Goal: Task Accomplishment & Management: Manage account settings

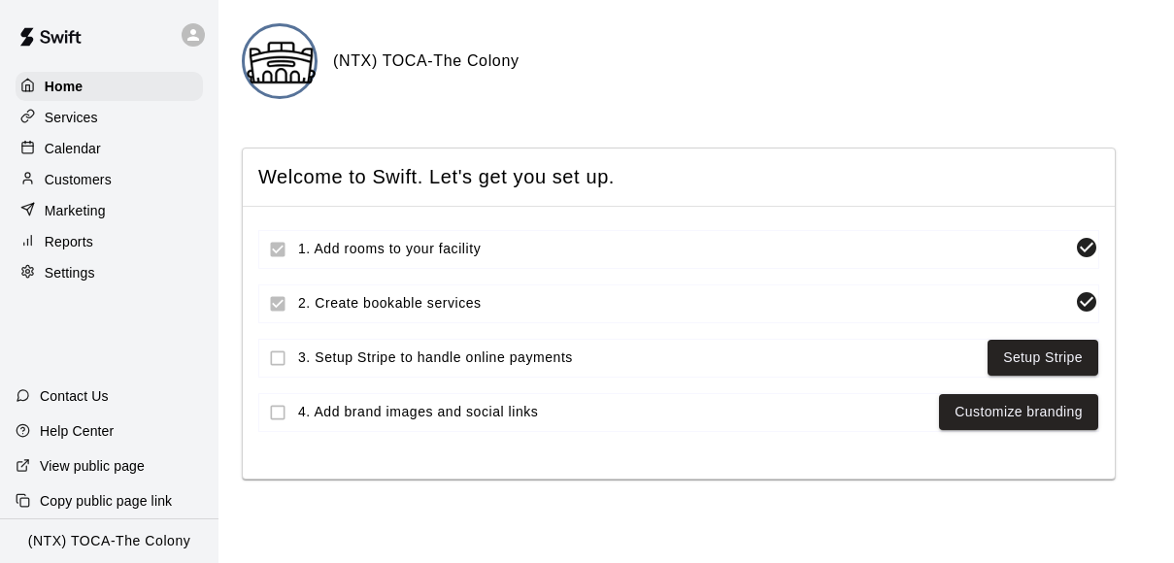
click at [92, 149] on p "Calendar" at bounding box center [73, 148] width 56 height 19
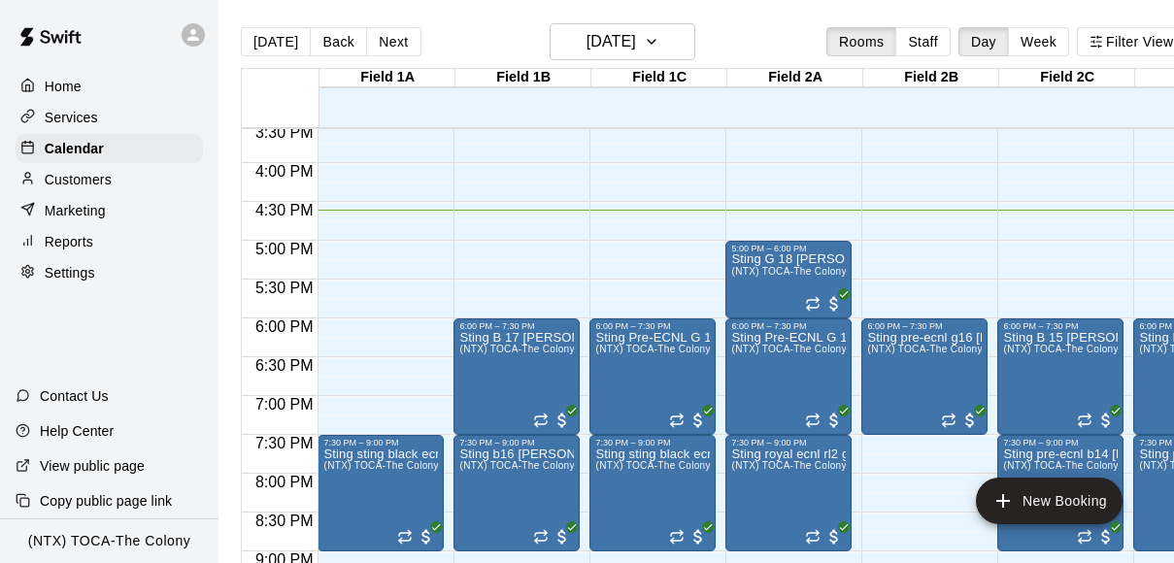
scroll to position [1210, 0]
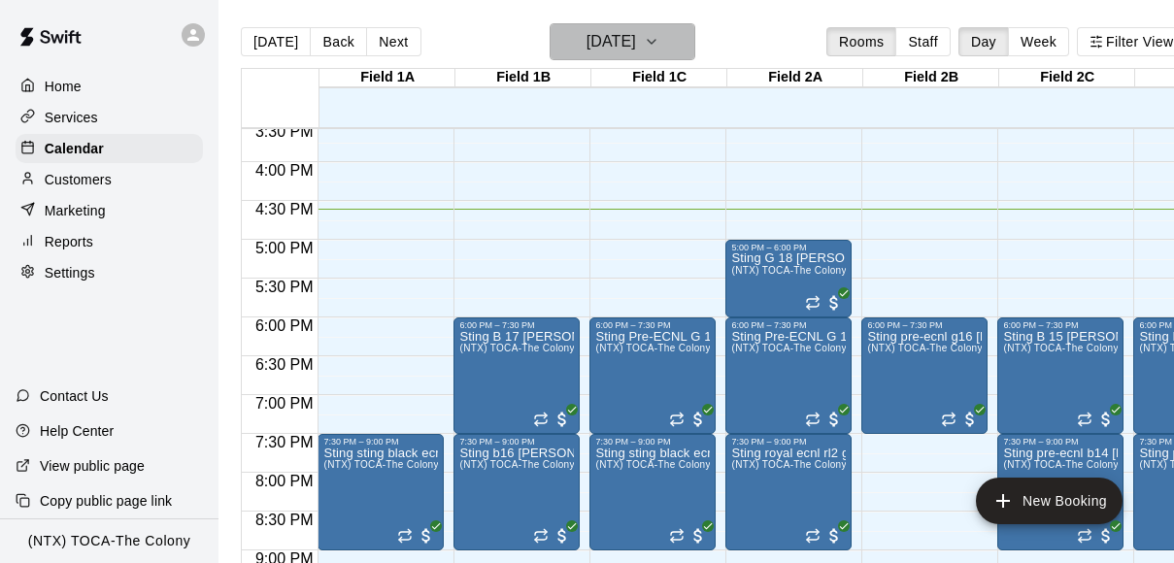
click at [660, 44] on icon "button" at bounding box center [652, 41] width 16 height 23
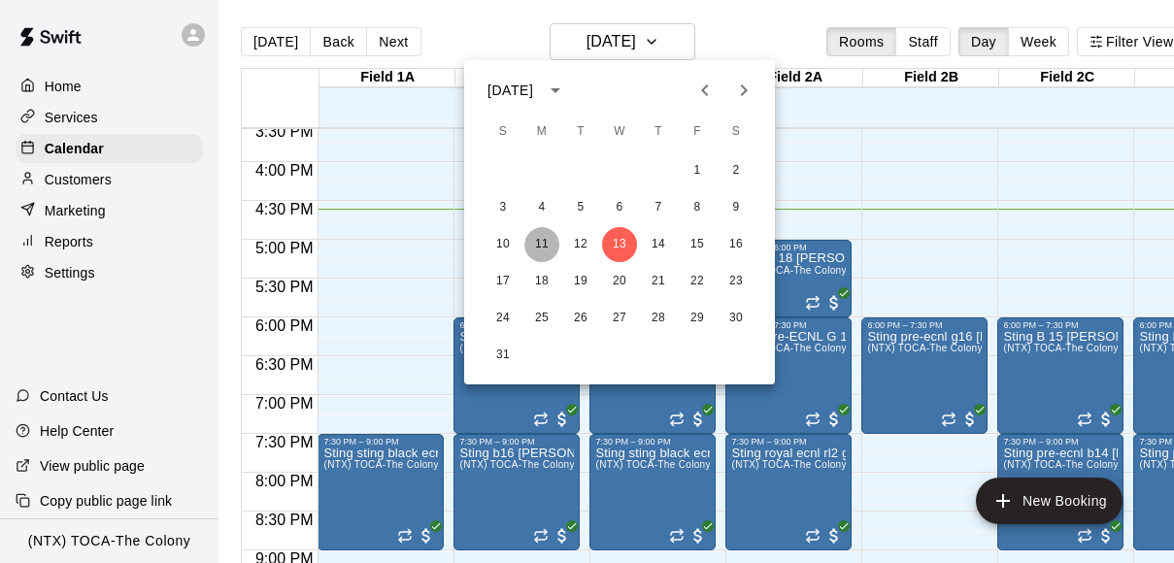
click at [540, 242] on button "11" at bounding box center [542, 244] width 35 height 35
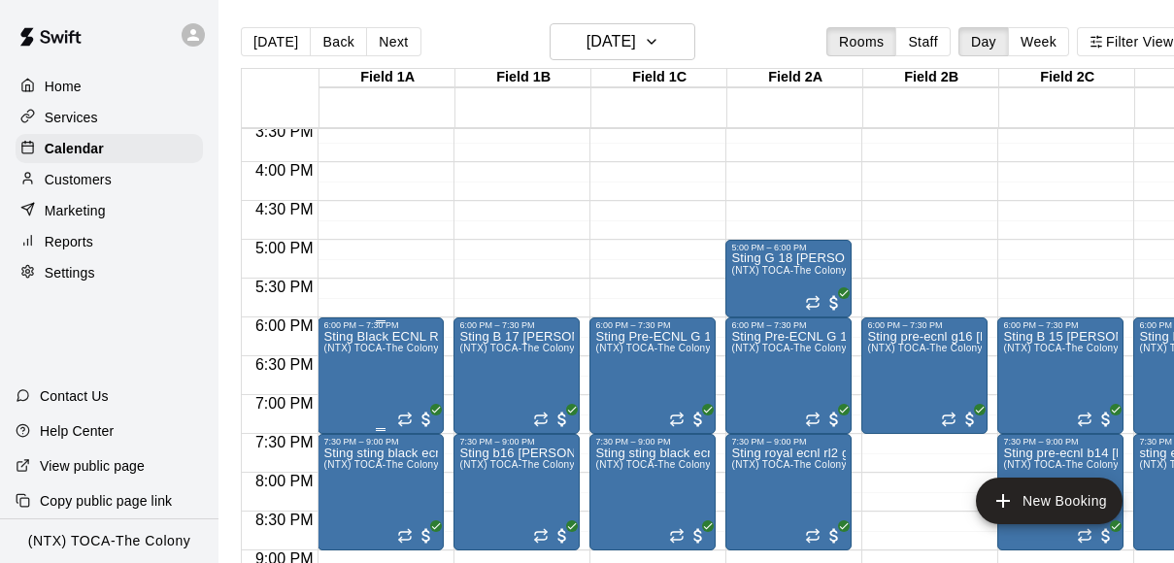
click at [403, 337] on p "Sting Black ECNL RL NTX G 09 Brave Platts" at bounding box center [380, 337] width 115 height 0
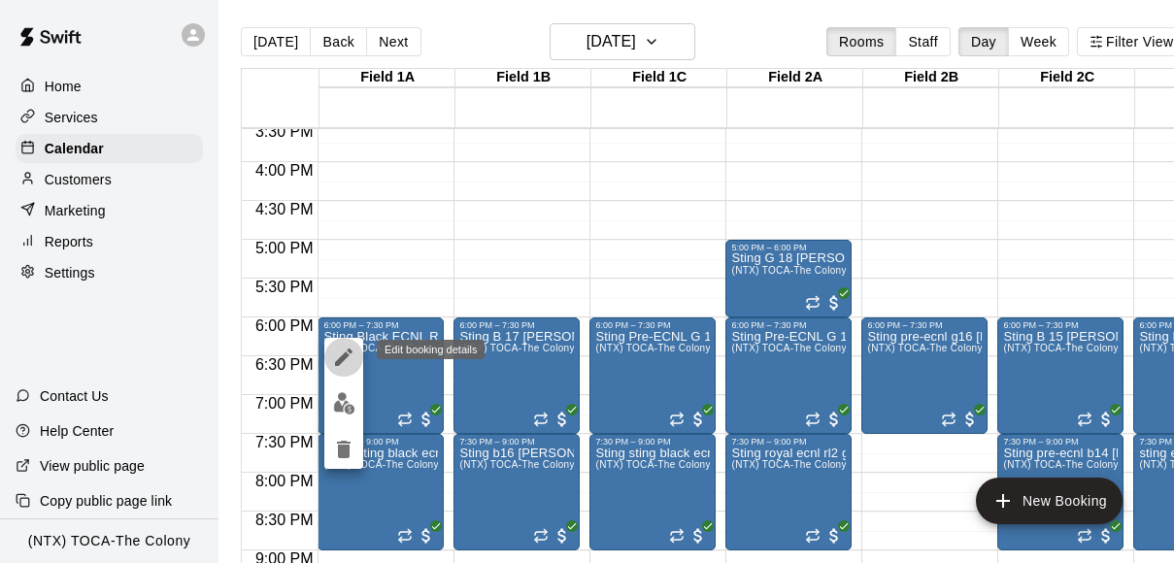
click at [339, 361] on icon "edit" at bounding box center [343, 357] width 17 height 17
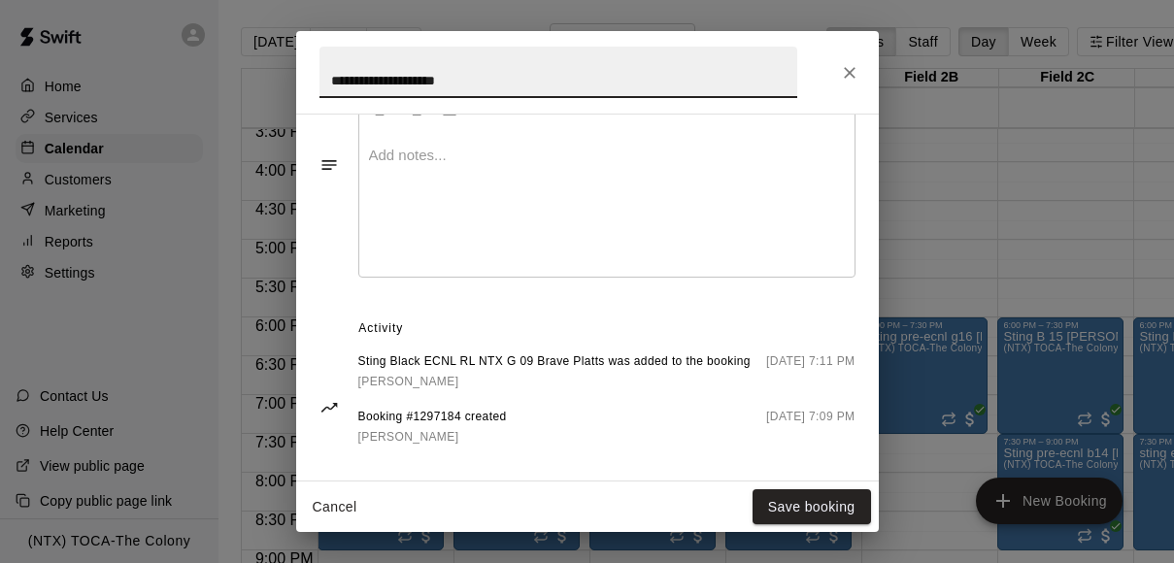
scroll to position [789, 0]
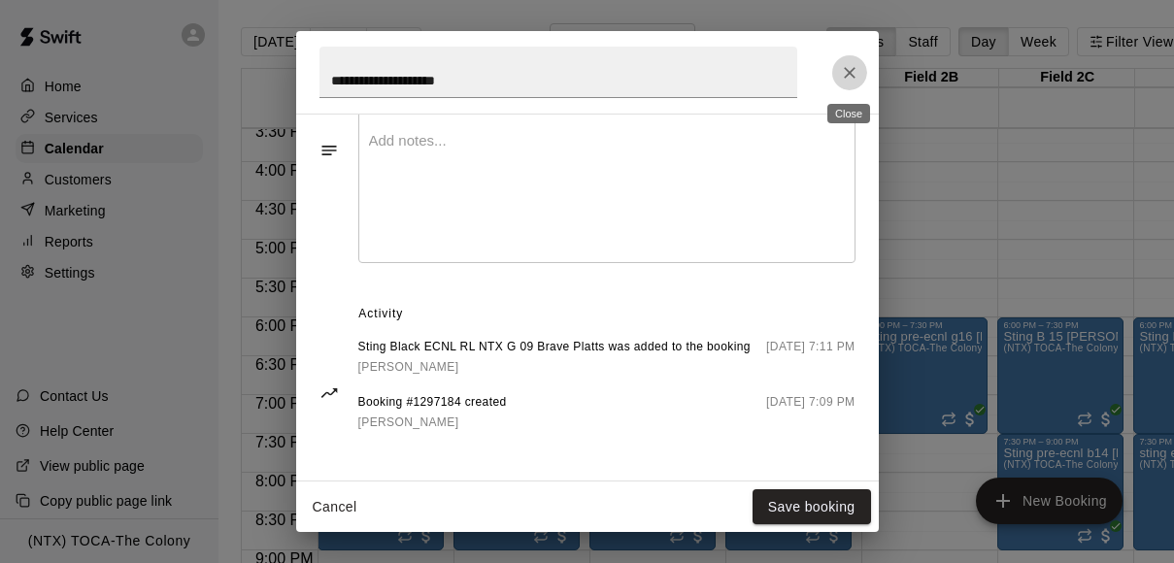
click at [853, 69] on icon "Close" at bounding box center [850, 73] width 12 height 12
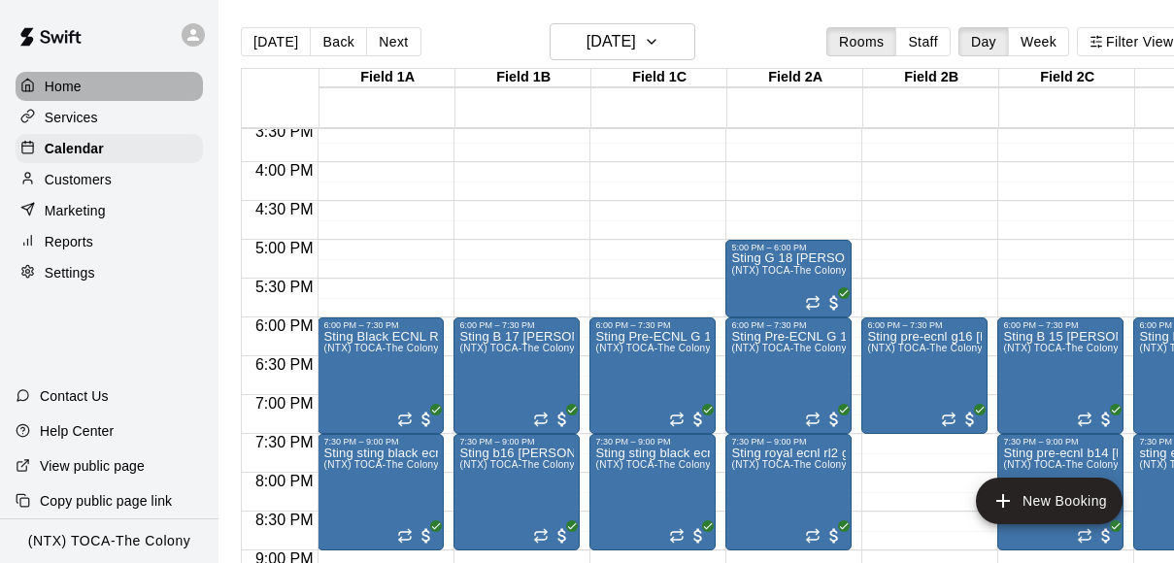
click at [49, 85] on p "Home" at bounding box center [63, 86] width 37 height 19
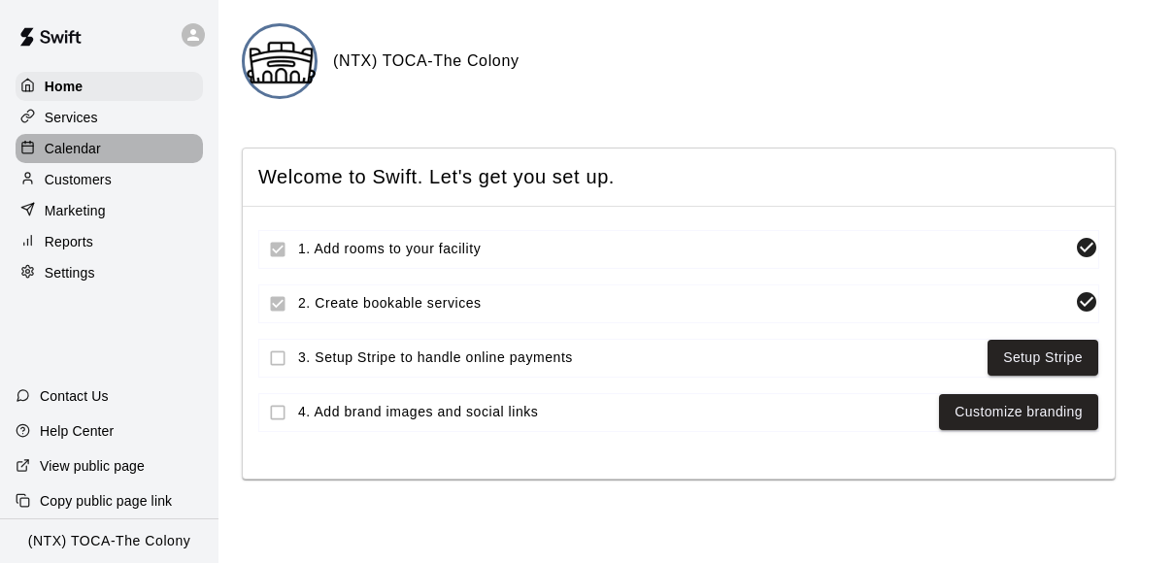
click at [71, 149] on p "Calendar" at bounding box center [73, 148] width 56 height 19
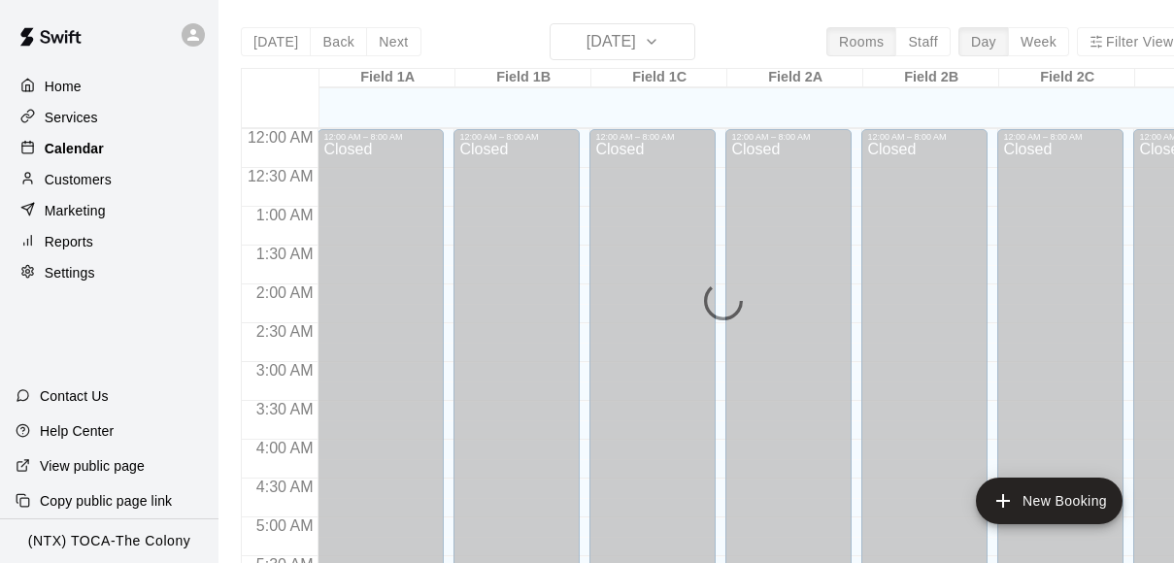
scroll to position [1294, 0]
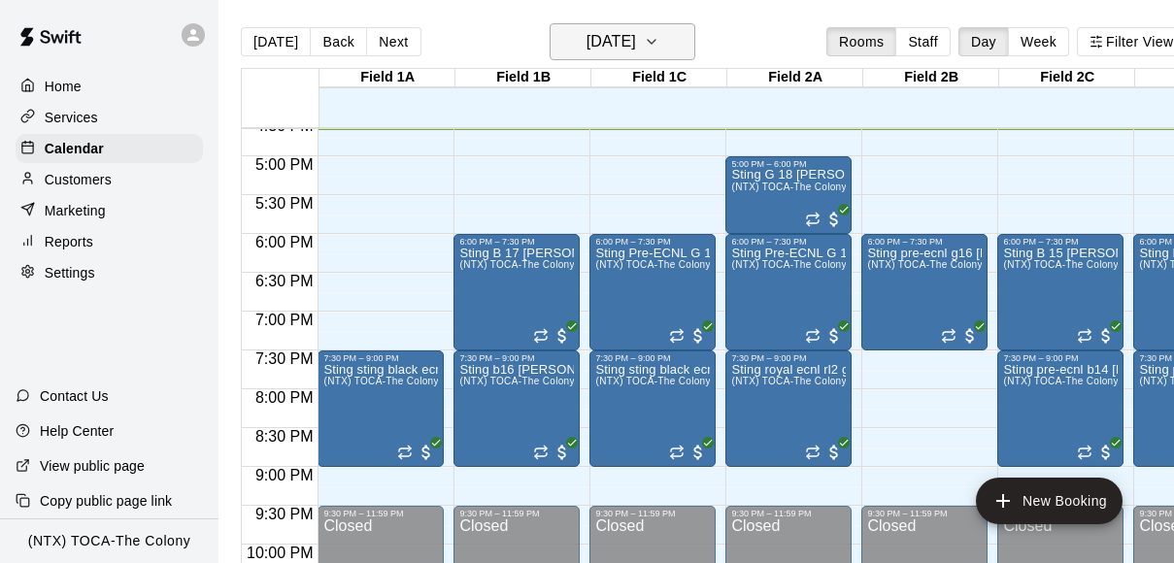
click at [608, 31] on h6 "[DATE]" at bounding box center [612, 41] width 50 height 27
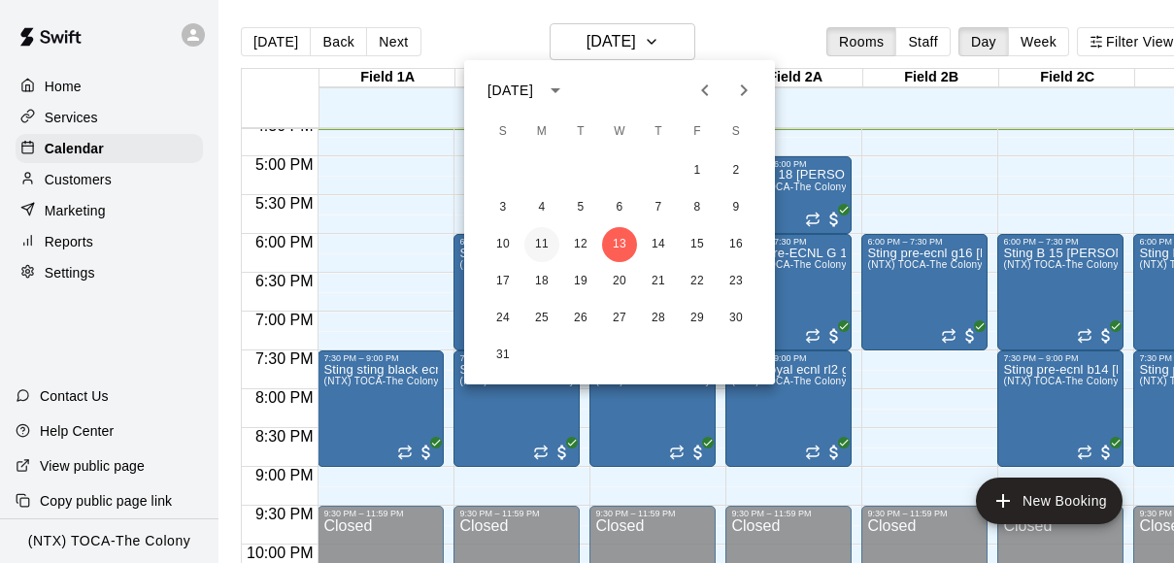
click at [541, 241] on button "11" at bounding box center [542, 244] width 35 height 35
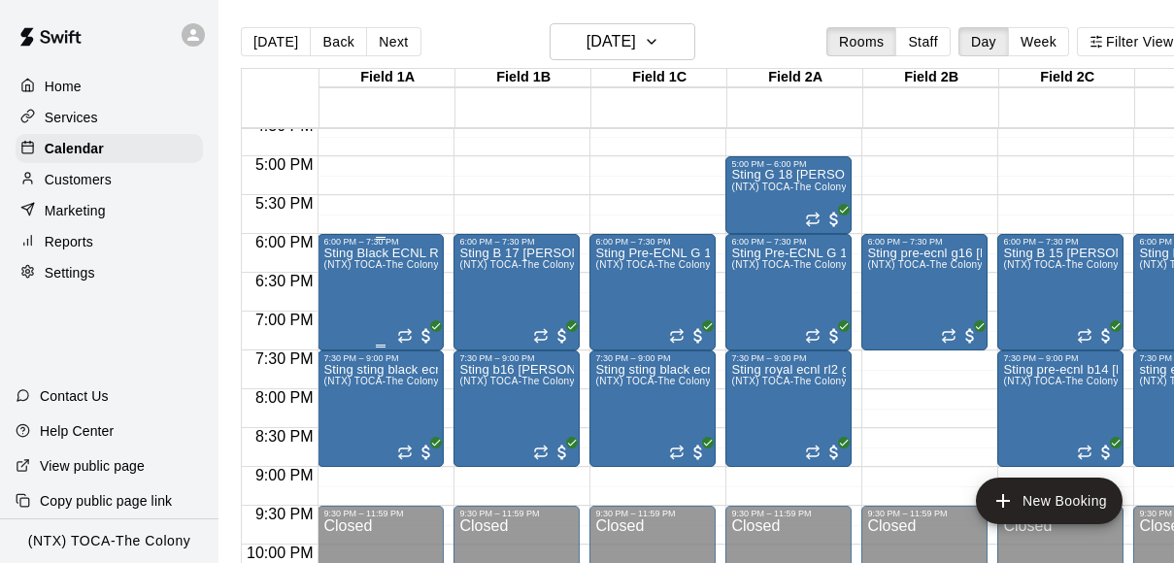
click at [403, 294] on div "Sting Black ECNL RL NTX G 09 Brave Platts (NTX) TOCA-The Colony" at bounding box center [380, 528] width 115 height 563
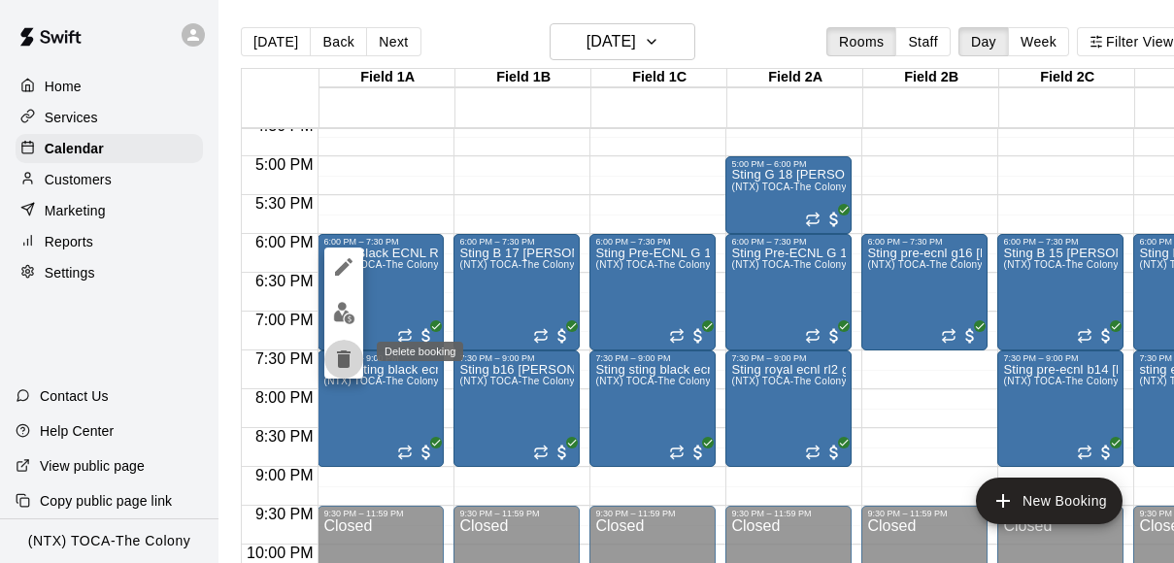
click at [345, 362] on icon "delete" at bounding box center [344, 359] width 14 height 17
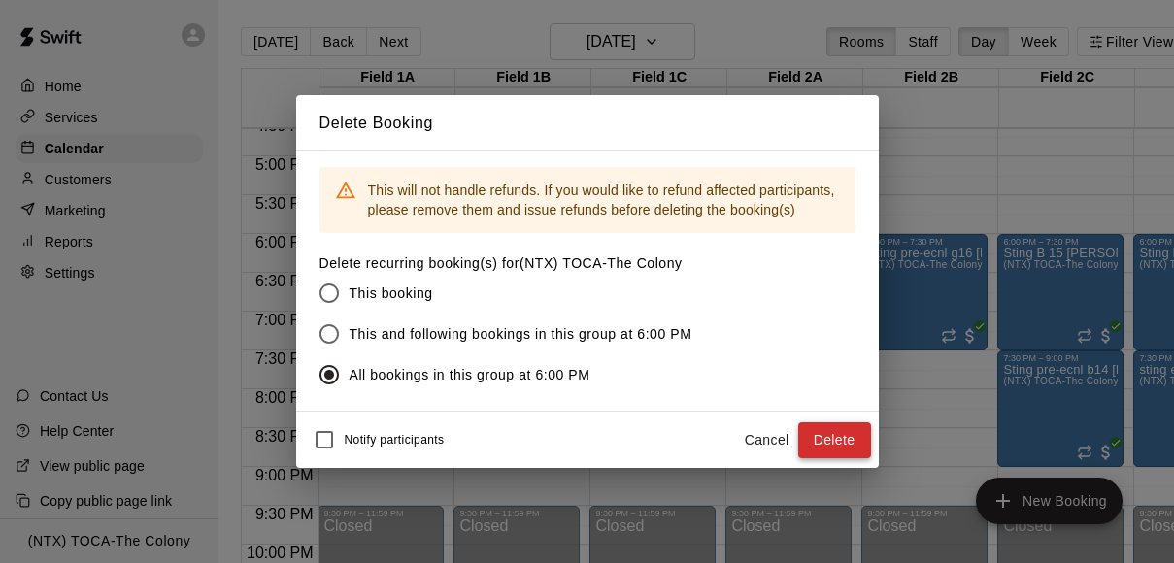
click at [849, 441] on button "Delete" at bounding box center [834, 441] width 73 height 36
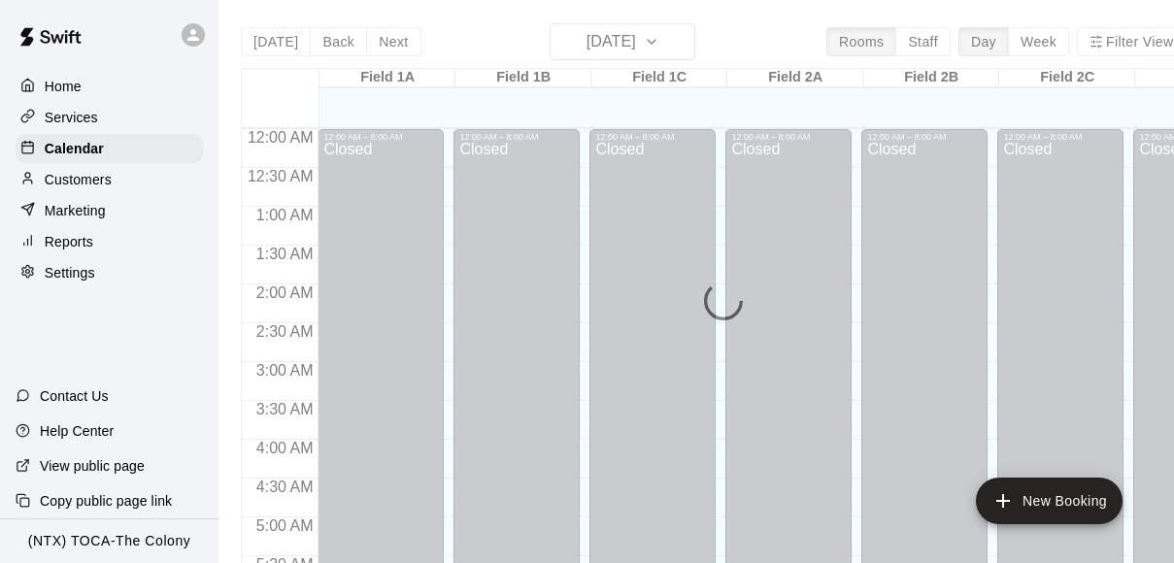
scroll to position [1308, 0]
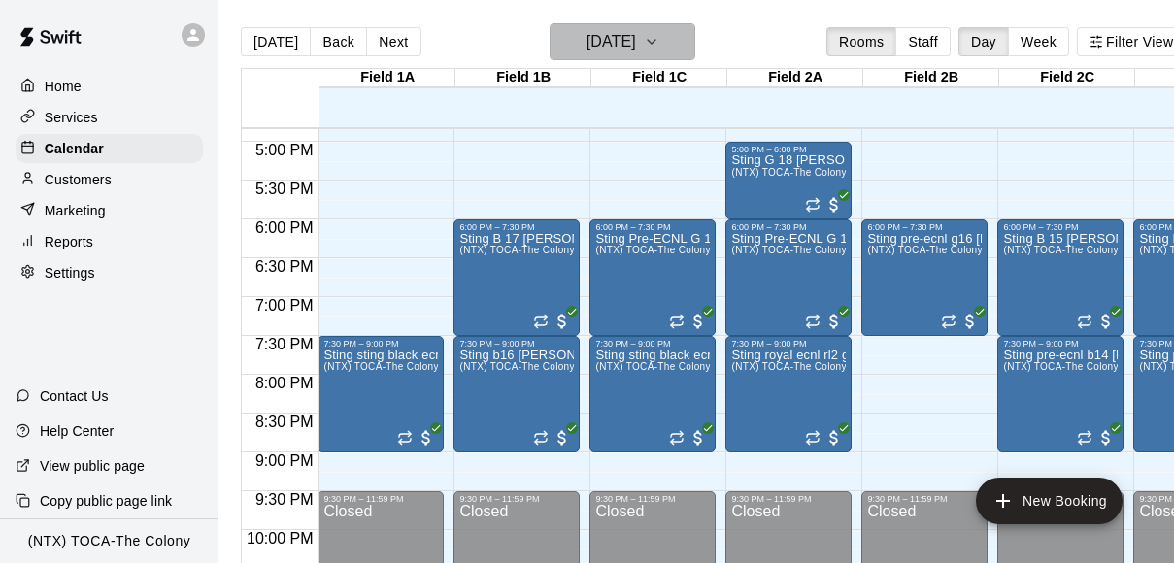
click at [620, 32] on h6 "[DATE]" at bounding box center [612, 41] width 50 height 27
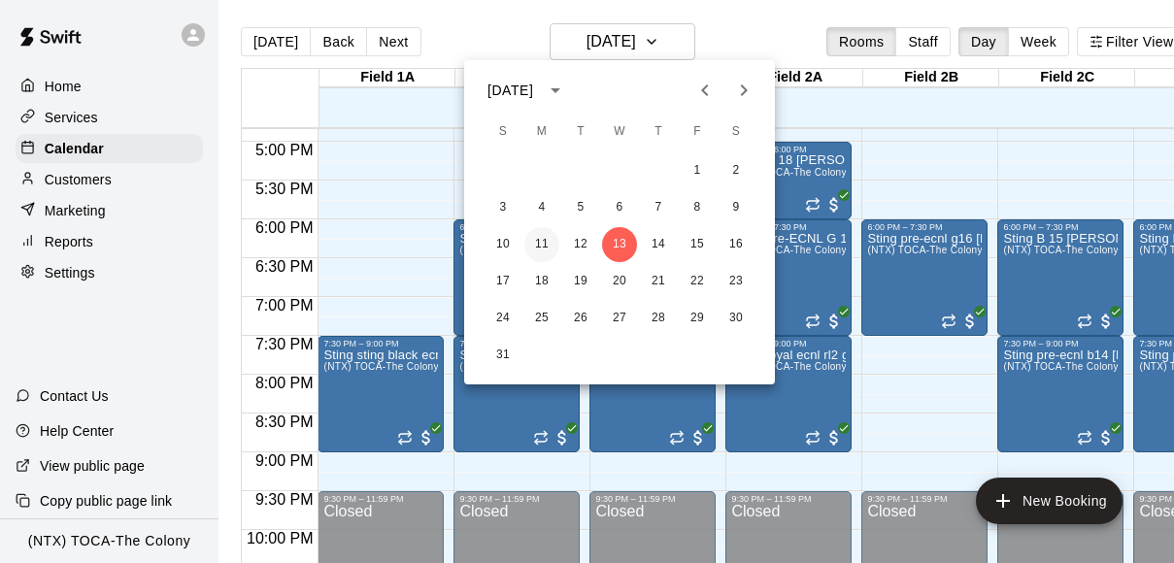
click at [538, 248] on button "11" at bounding box center [542, 244] width 35 height 35
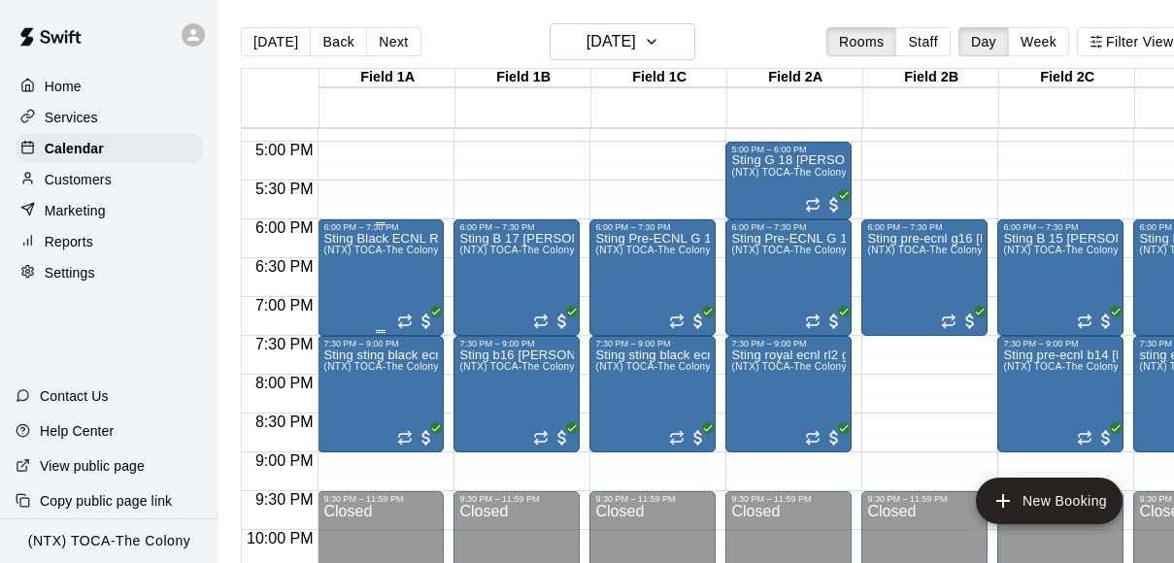
click at [403, 282] on div "Sting Black ECNL RL NTX G 09 Brave Platts (NTX) TOCA-The Colony" at bounding box center [380, 513] width 115 height 563
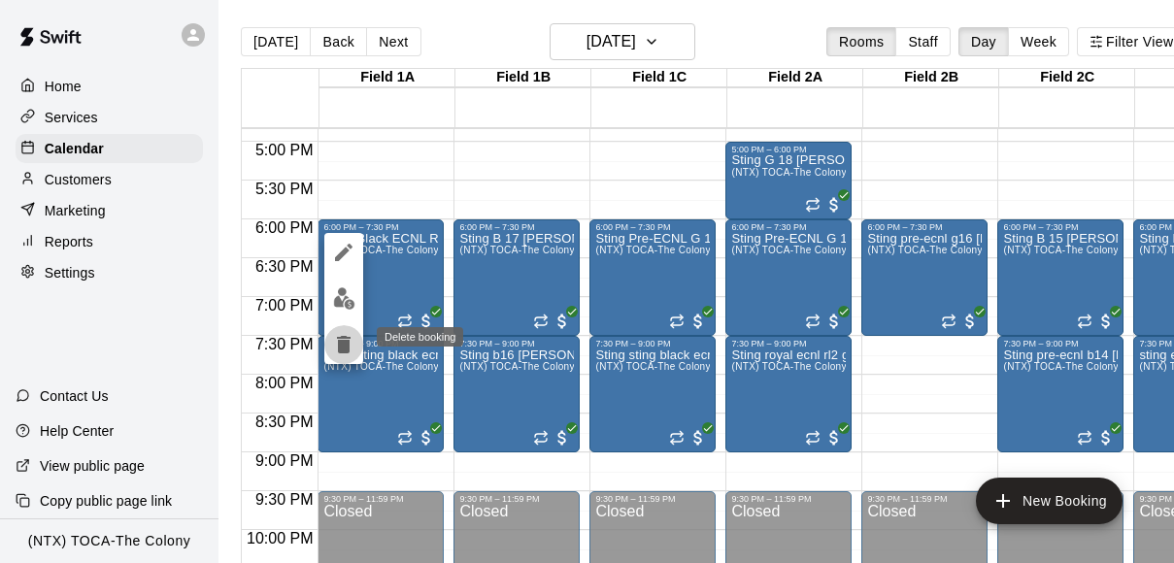
click at [341, 345] on icon "delete" at bounding box center [344, 344] width 14 height 17
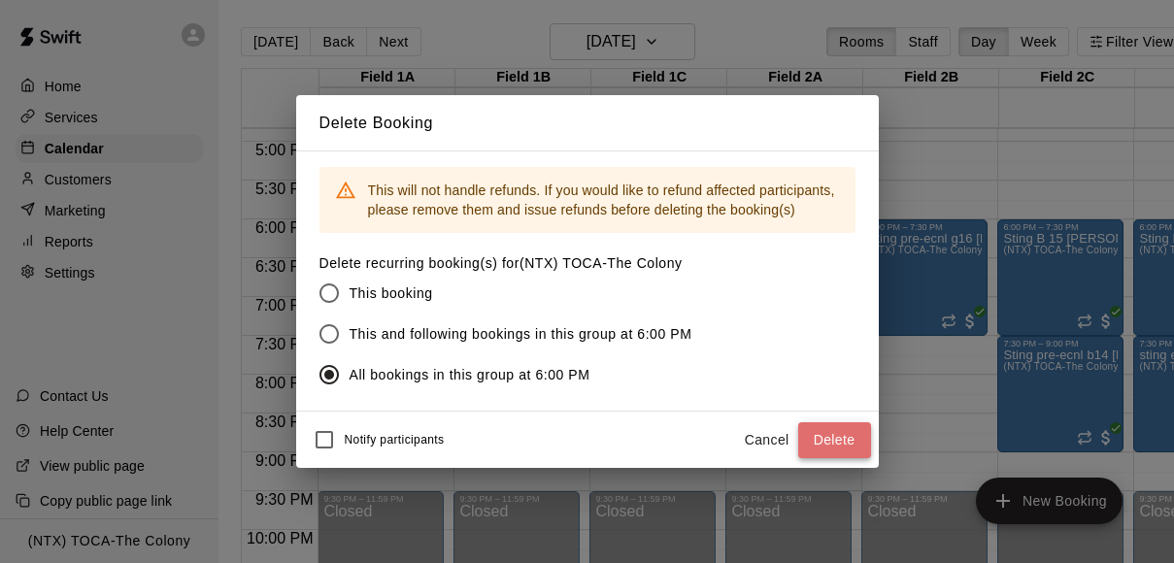
click at [828, 441] on button "Delete" at bounding box center [834, 441] width 73 height 36
